Goal: Task Accomplishment & Management: Manage account settings

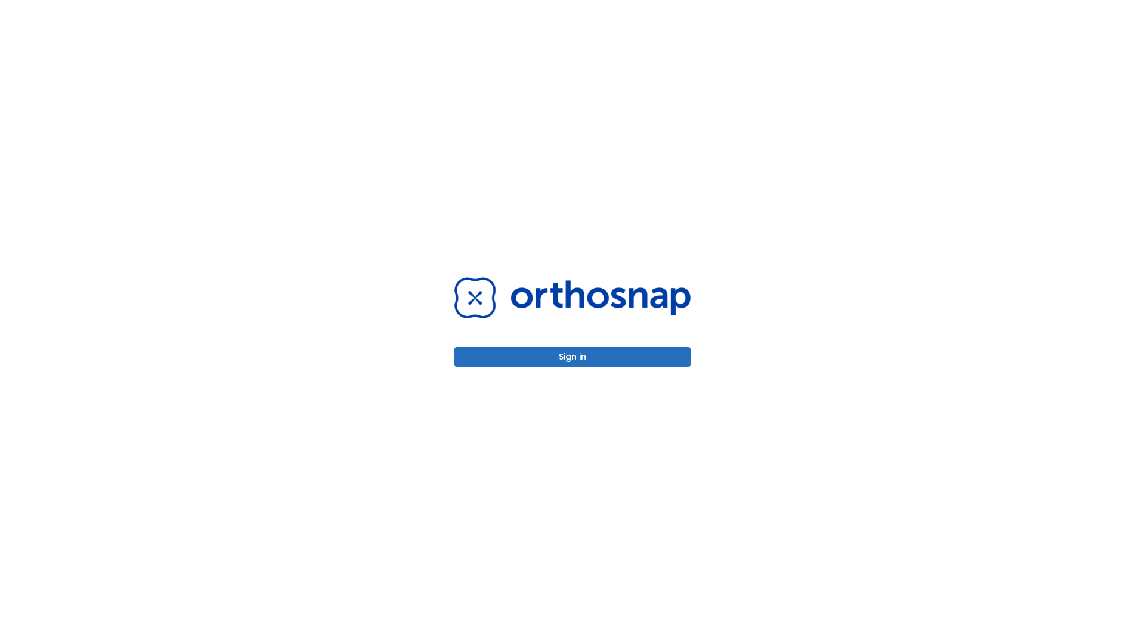
click at [572, 357] on button "Sign in" at bounding box center [572, 357] width 236 height 20
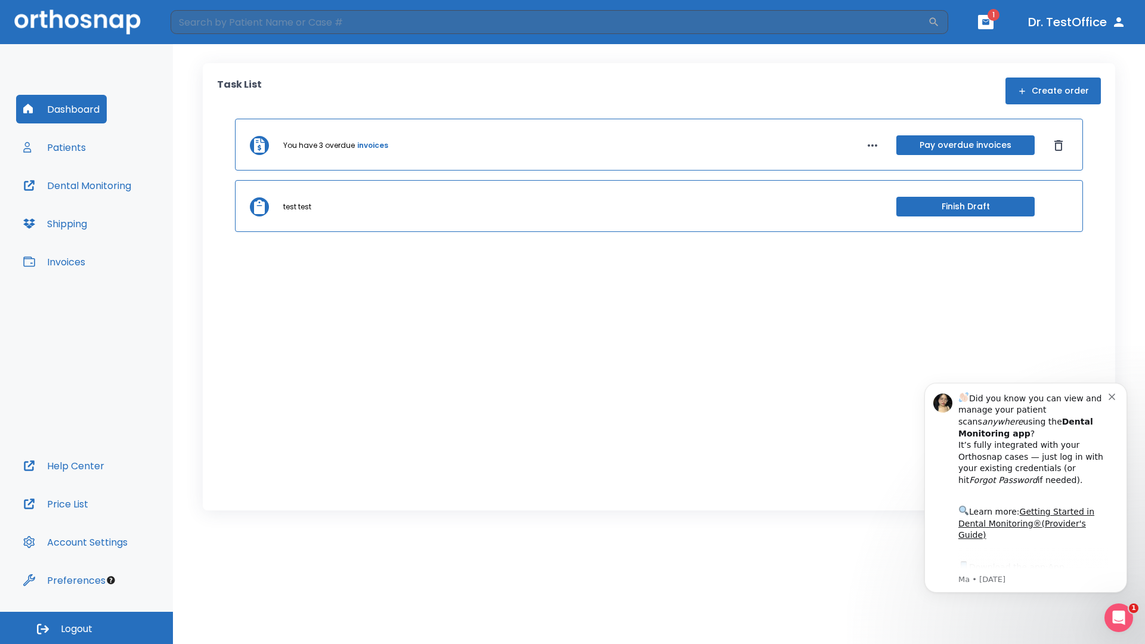
click at [86, 628] on span "Logout" at bounding box center [77, 628] width 32 height 13
